Goal: Task Accomplishment & Management: Manage account settings

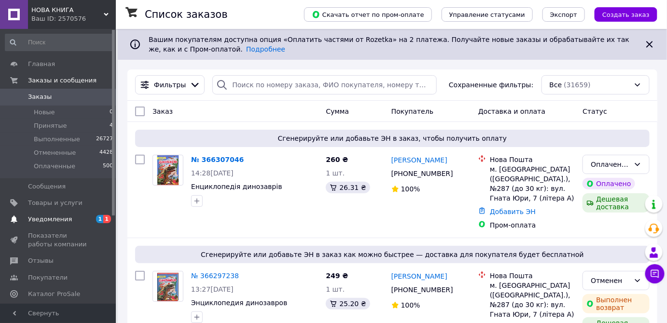
click at [42, 219] on span "Уведомления" at bounding box center [50, 219] width 44 height 9
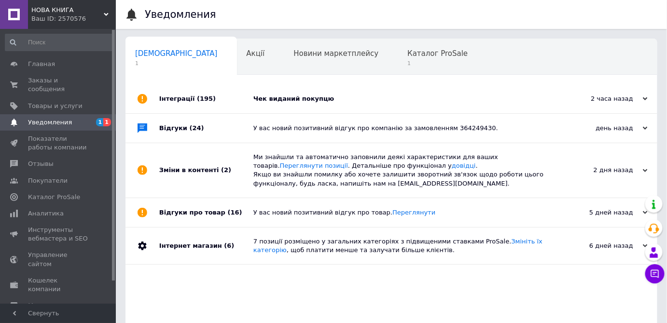
click at [278, 103] on div "Чек виданий покупцю" at bounding box center [402, 99] width 298 height 9
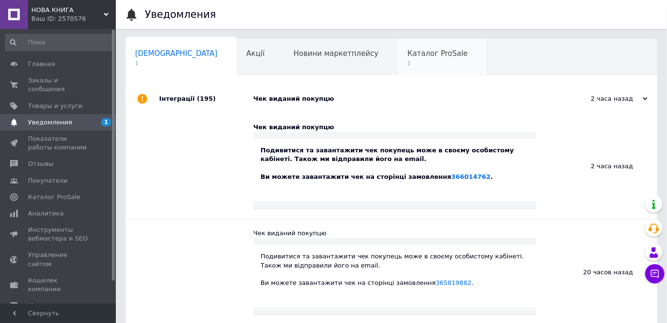
click at [407, 56] on span "Каталог ProSale" at bounding box center [437, 53] width 60 height 9
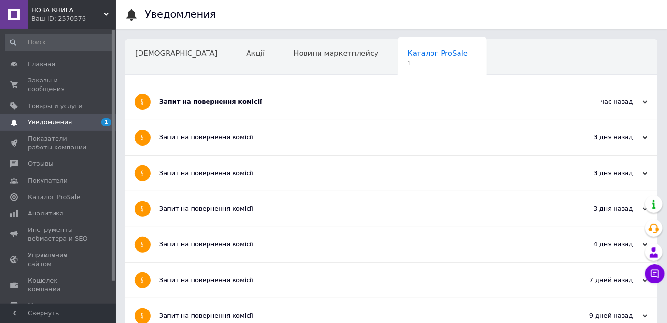
click at [203, 103] on div "Запит на повернення комісії" at bounding box center [355, 101] width 392 height 9
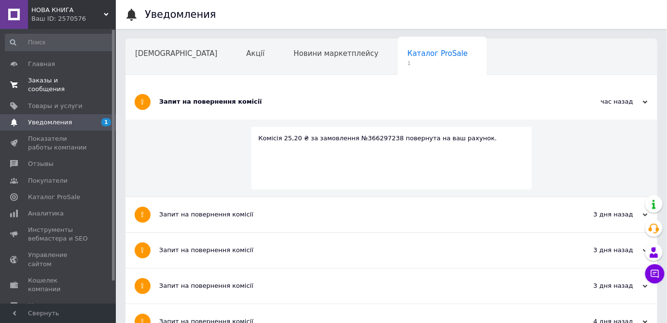
click at [37, 79] on span "Заказы и сообщения" at bounding box center [58, 84] width 61 height 17
